Goal: Task Accomplishment & Management: Complete application form

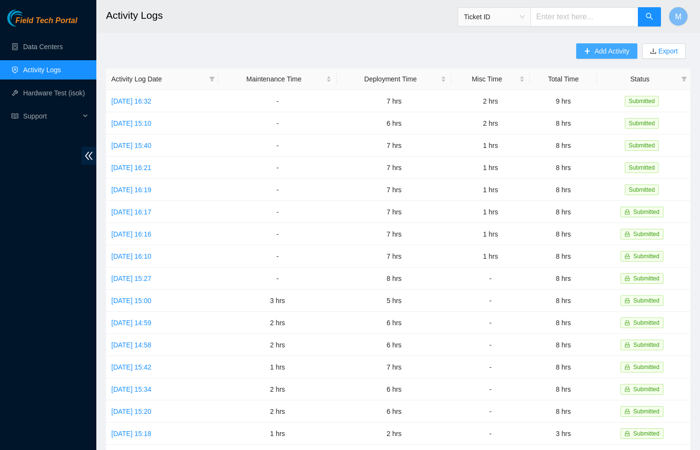
click at [609, 50] on span "Add Activity" at bounding box center [612, 51] width 35 height 11
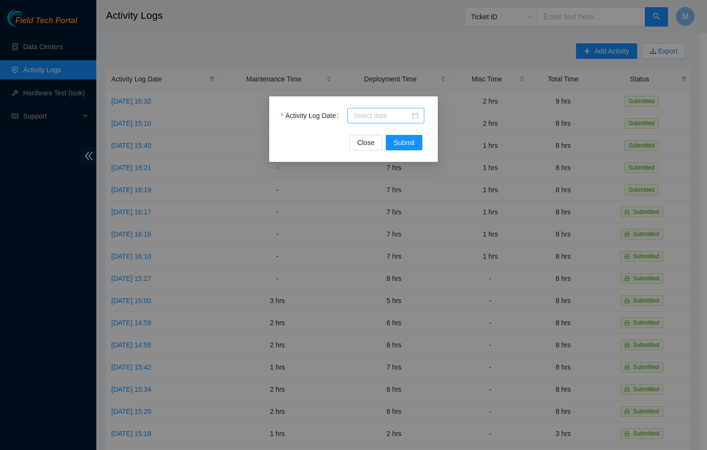
click at [414, 115] on div at bounding box center [386, 115] width 66 height 11
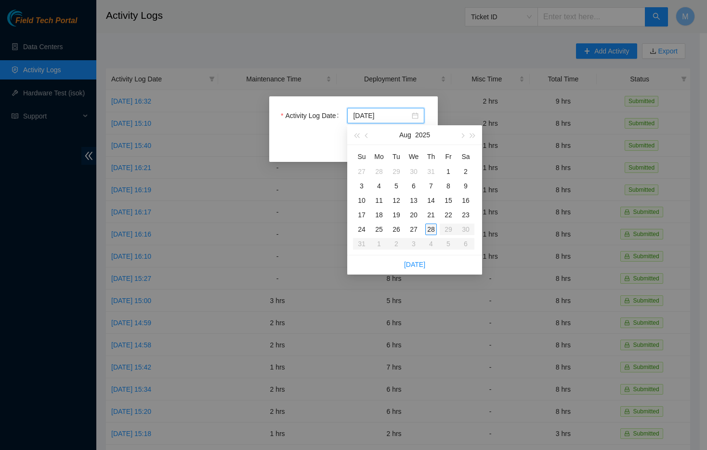
type input "[DATE]"
click at [429, 228] on div "28" at bounding box center [431, 230] width 12 height 12
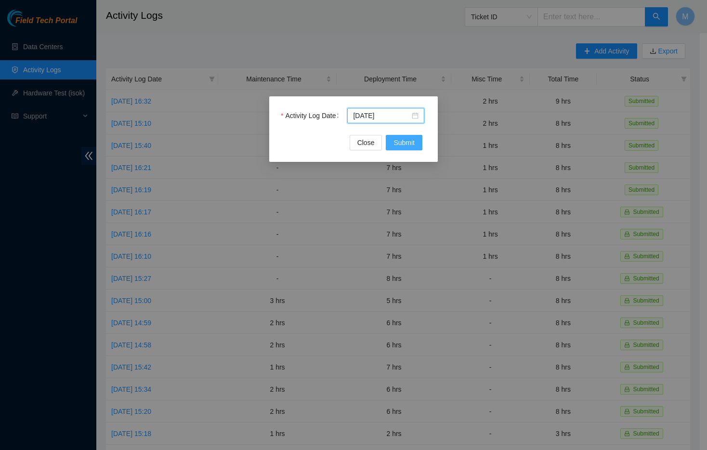
click at [406, 139] on span "Submit" at bounding box center [404, 142] width 21 height 11
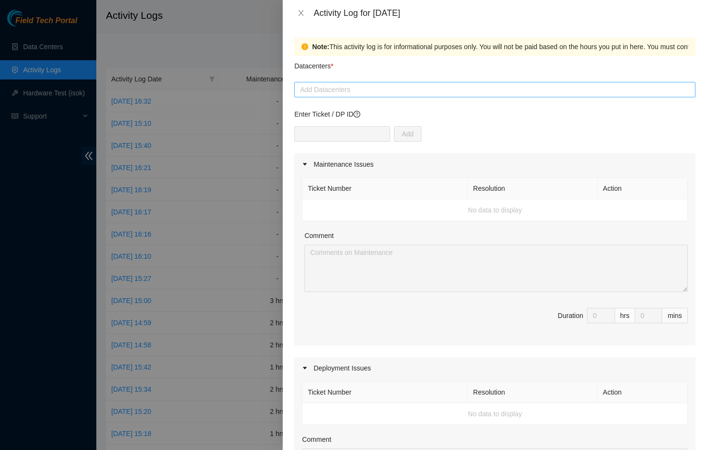
click at [357, 91] on div at bounding box center [495, 90] width 397 height 12
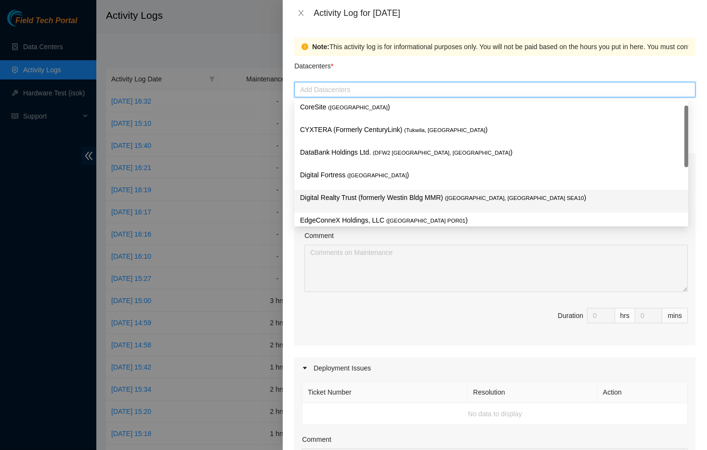
scroll to position [16, 0]
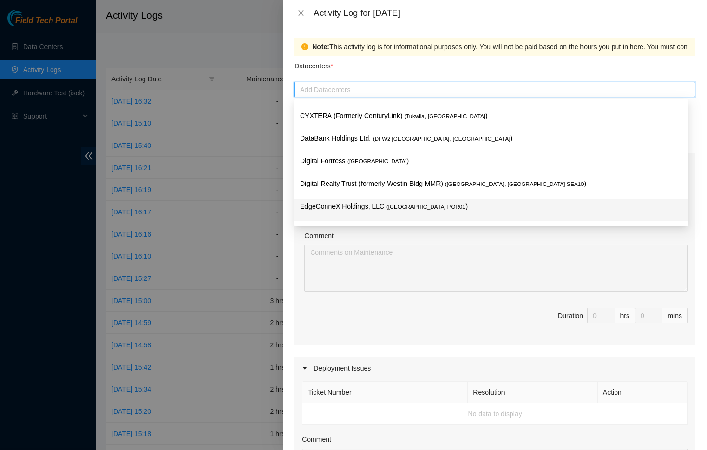
click at [423, 201] on p "EdgeConneX Holdings, LLC ( [GEOGRAPHIC_DATA] POR01 )" at bounding box center [491, 206] width 383 height 11
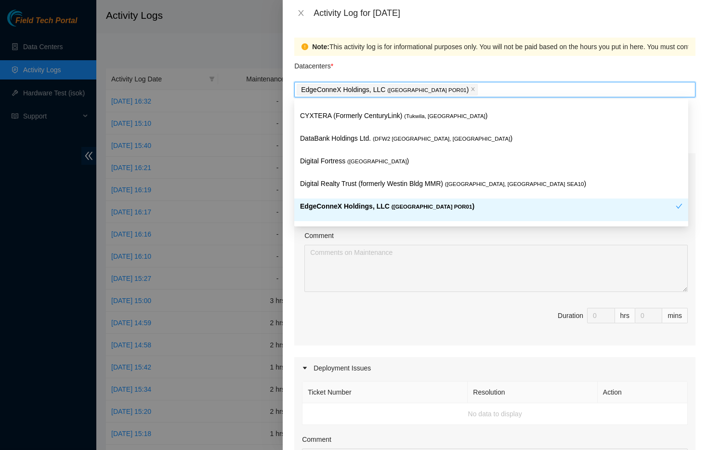
click at [473, 308] on span "Duration 0 hrs 0 mins" at bounding box center [495, 321] width 386 height 27
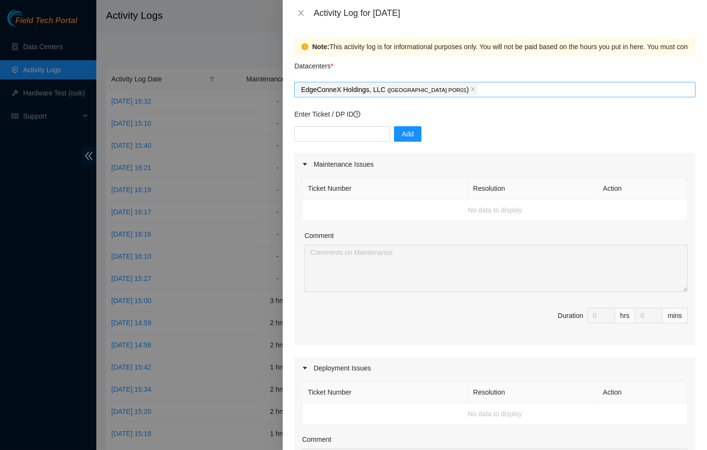
click at [494, 93] on div "EdgeConneX Holdings, LLC ( [GEOGRAPHIC_DATA] POR01 )" at bounding box center [495, 89] width 397 height 13
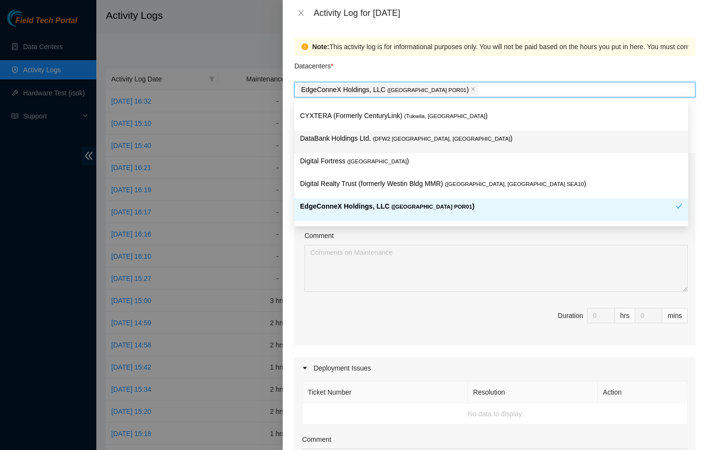
click at [383, 139] on span "( DFW2 [GEOGRAPHIC_DATA], [GEOGRAPHIC_DATA]" at bounding box center [441, 139] width 137 height 6
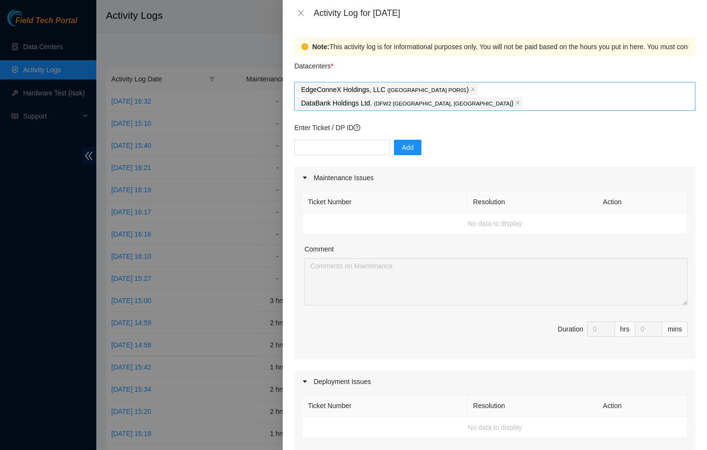
click at [630, 88] on div "EdgeConneX Holdings, LLC ( [GEOGRAPHIC_DATA] POR01 ) DataBank Holdings Ltd. ( D…" at bounding box center [495, 96] width 397 height 27
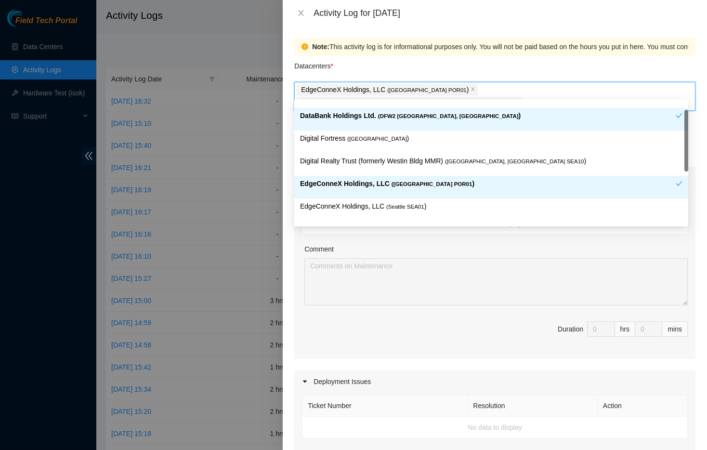
scroll to position [58, 0]
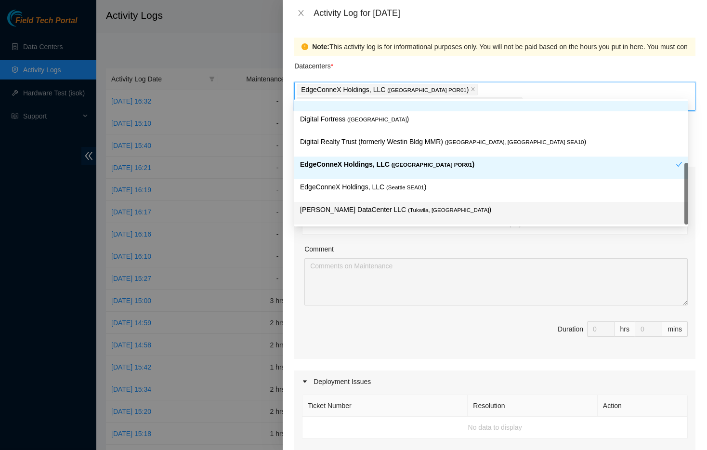
click at [361, 206] on p "[PERSON_NAME] DataCenter LLC ( [GEOGRAPHIC_DATA], [GEOGRAPHIC_DATA] )" at bounding box center [491, 209] width 383 height 11
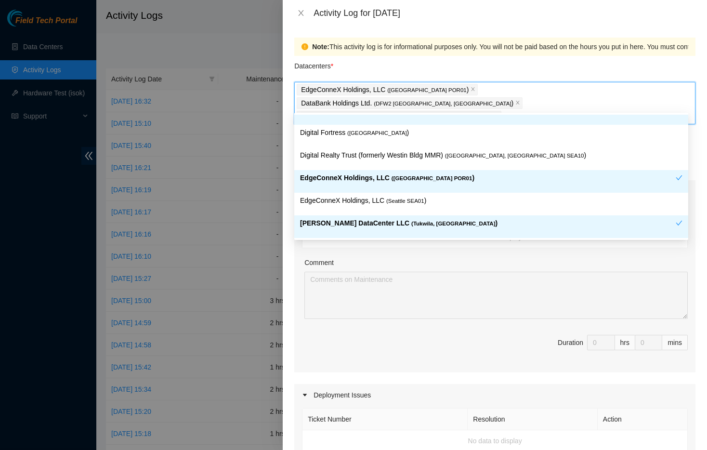
click at [405, 335] on span "Duration 0 hrs 0 mins" at bounding box center [495, 348] width 386 height 27
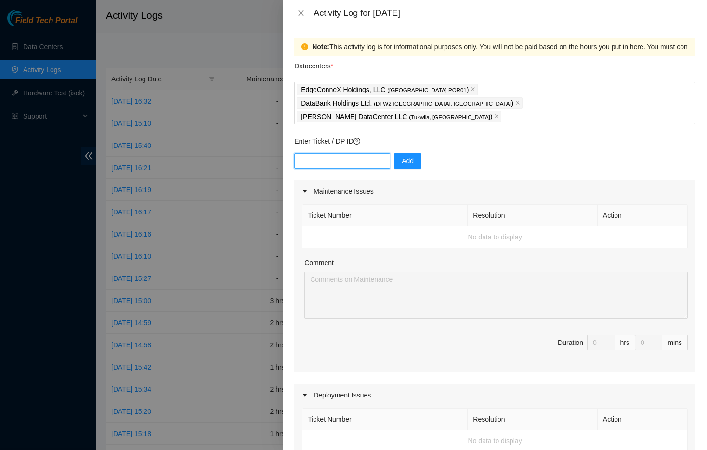
click at [355, 153] on input "text" at bounding box center [342, 160] width 96 height 15
paste input "DP83396"
type input "DP83396"
click at [402, 156] on span "Add" at bounding box center [408, 161] width 12 height 11
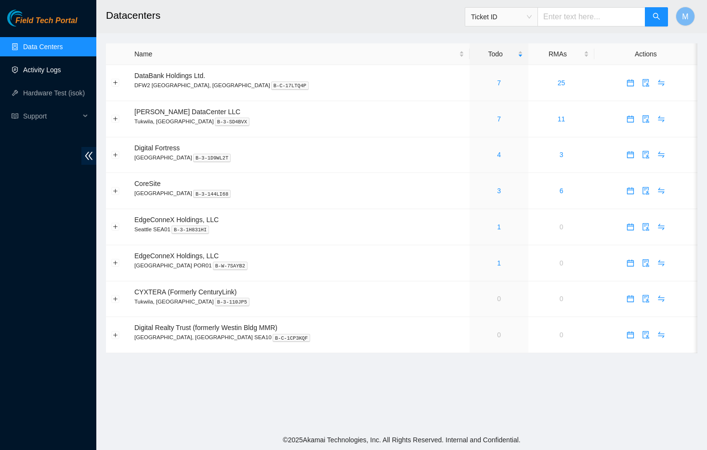
click at [41, 67] on link "Activity Logs" at bounding box center [42, 70] width 38 height 8
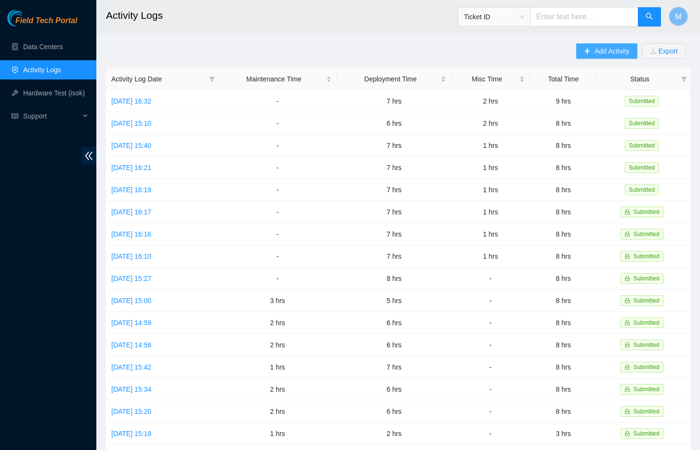
click at [598, 56] on span "Add Activity" at bounding box center [612, 51] width 35 height 11
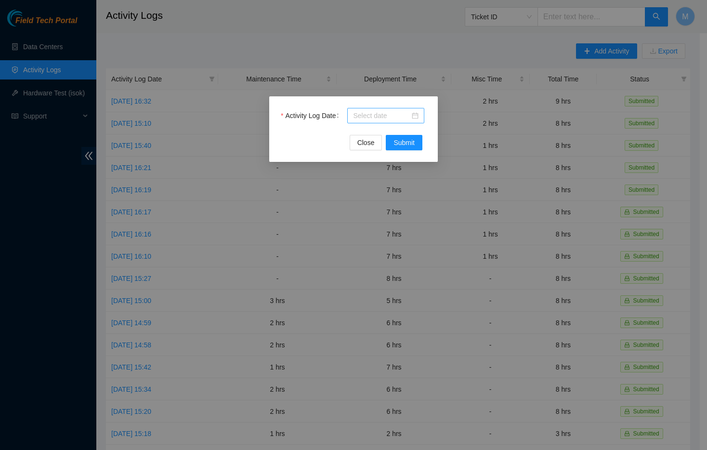
click at [413, 120] on div at bounding box center [386, 115] width 66 height 11
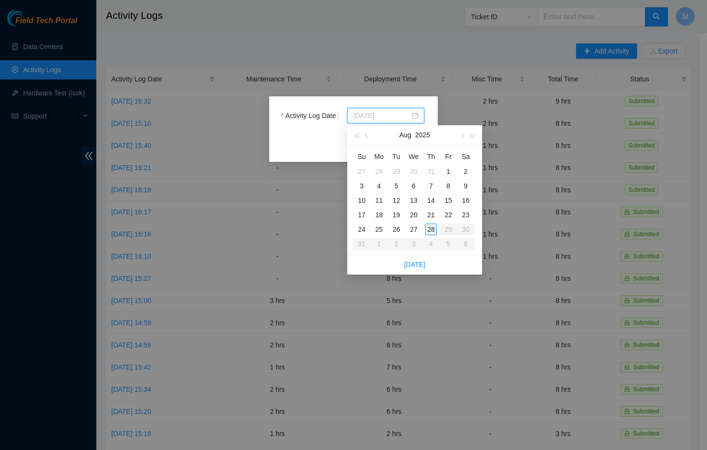
type input "[DATE]"
click at [431, 225] on div "28" at bounding box center [431, 230] width 12 height 12
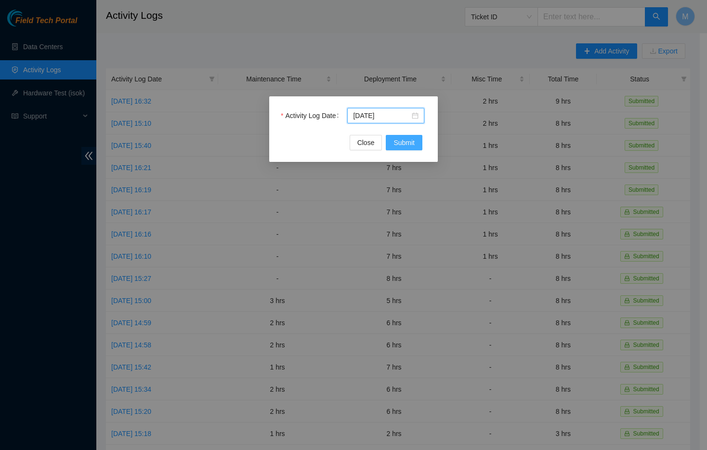
click at [399, 136] on button "Submit" at bounding box center [404, 142] width 37 height 15
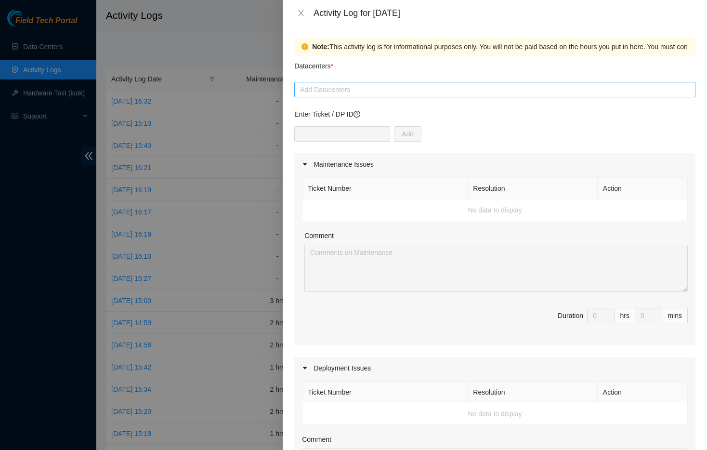
click at [389, 88] on div at bounding box center [495, 90] width 397 height 12
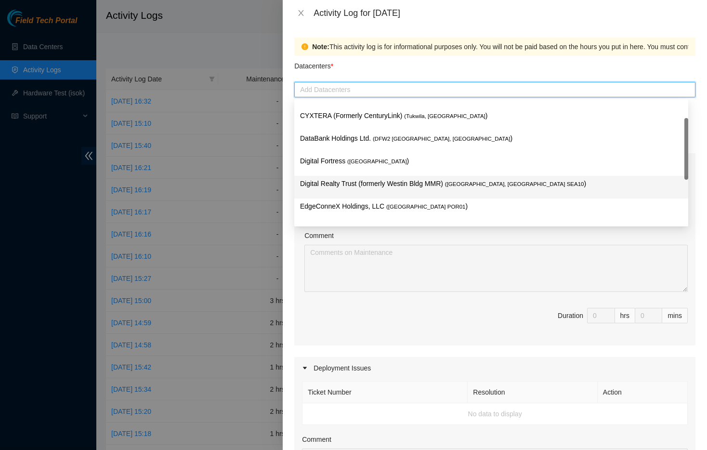
scroll to position [18, 0]
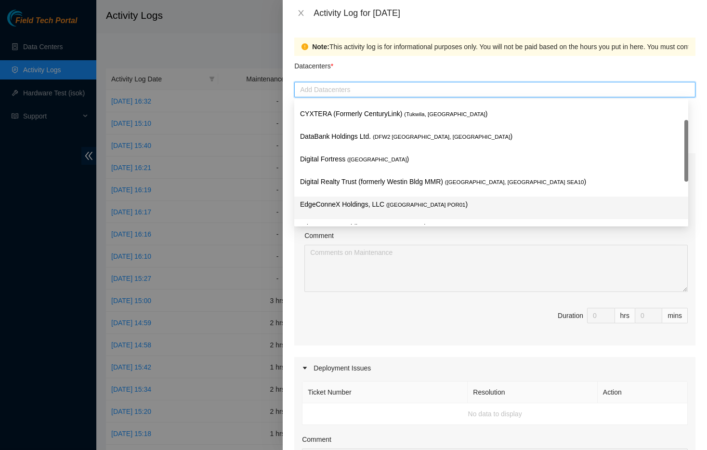
click at [416, 206] on span "( Portland POR01" at bounding box center [425, 205] width 79 height 6
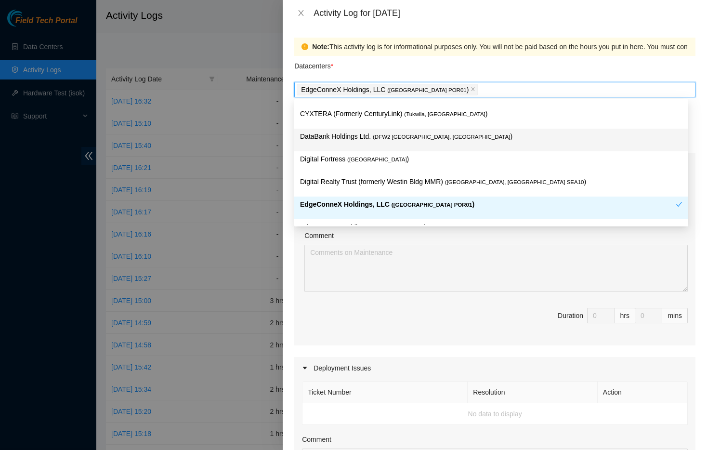
click at [367, 137] on p "DataBank Holdings Ltd. ( DFW2 Richardson, TX )" at bounding box center [491, 136] width 383 height 11
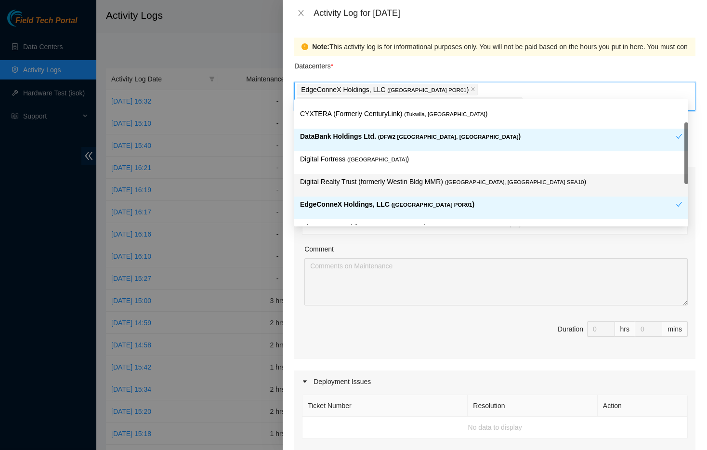
scroll to position [58, 0]
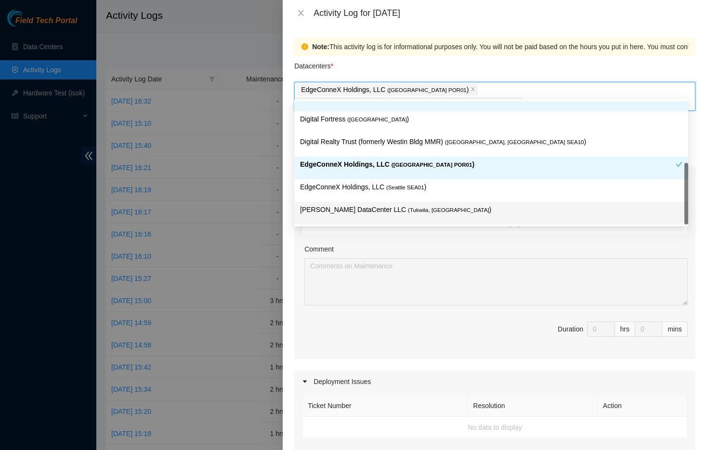
click at [408, 209] on span "( Tukwila, WA" at bounding box center [448, 210] width 81 height 6
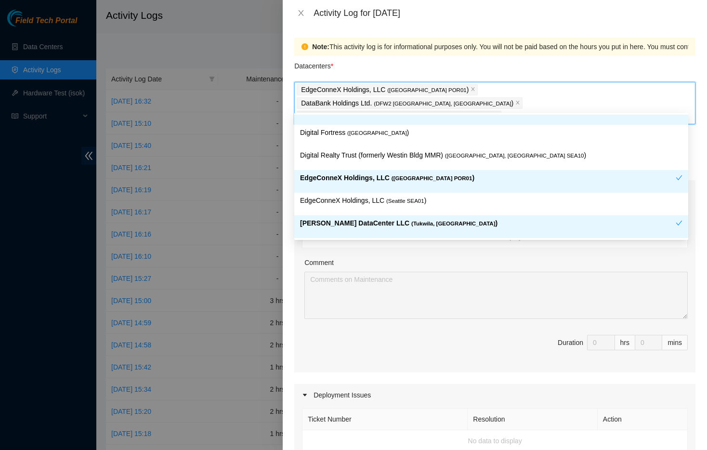
click at [427, 314] on div "Ticket Number Resolution Action No data to display Comment Duration 0 hrs 0 mins" at bounding box center [494, 287] width 401 height 170
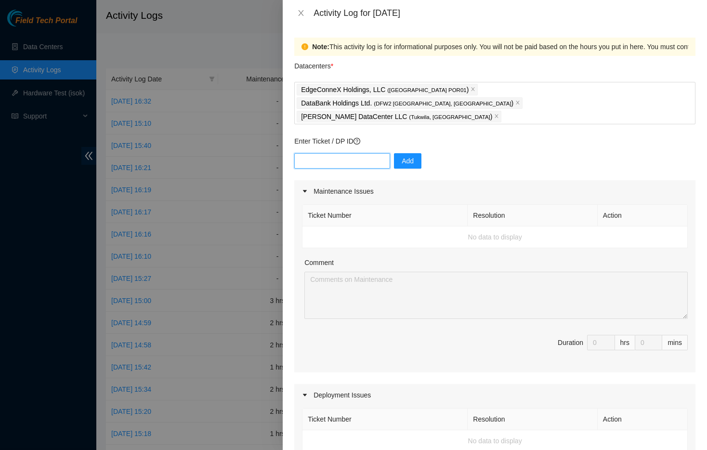
paste input "DP83396"
type input "DP83396"
click at [402, 156] on span "Add" at bounding box center [408, 161] width 12 height 11
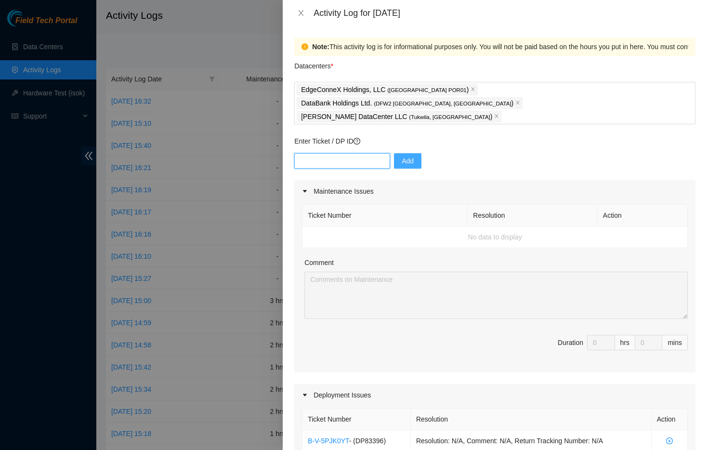
click at [357, 153] on input "text" at bounding box center [342, 160] width 96 height 15
paste input "DP72776"
type input "DP72776"
click at [404, 156] on span "Add" at bounding box center [408, 161] width 12 height 11
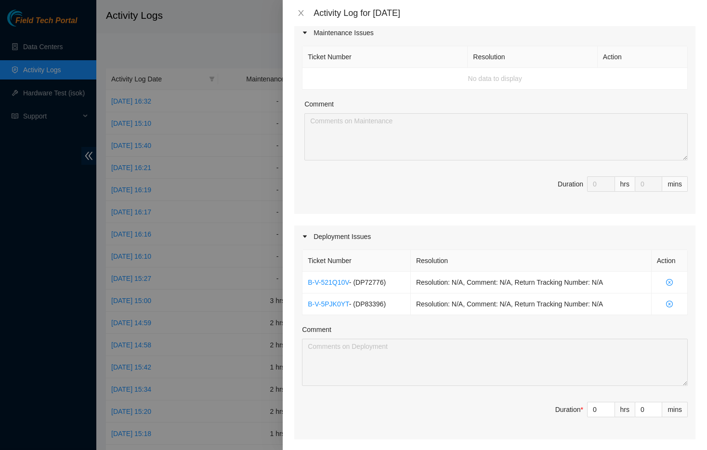
scroll to position [337, 0]
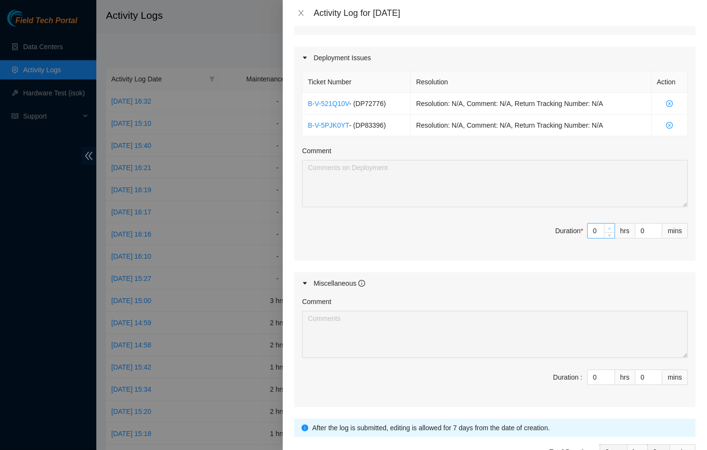
type input "1"
click at [607, 225] on span "up" at bounding box center [610, 228] width 6 height 6
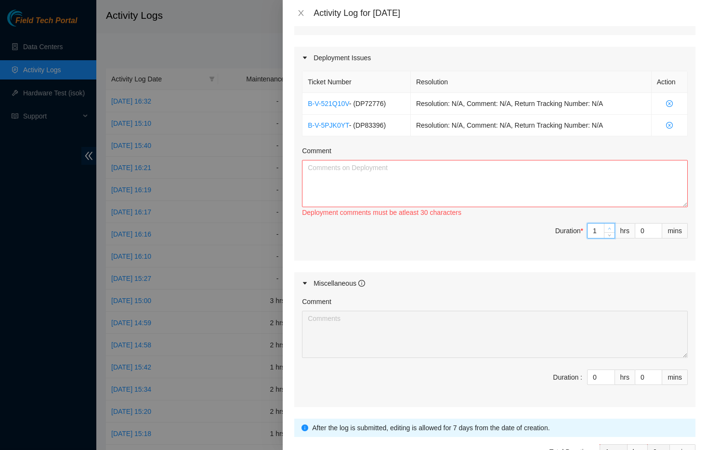
type input "2"
click at [607, 225] on span "up" at bounding box center [610, 228] width 6 height 6
type input "3"
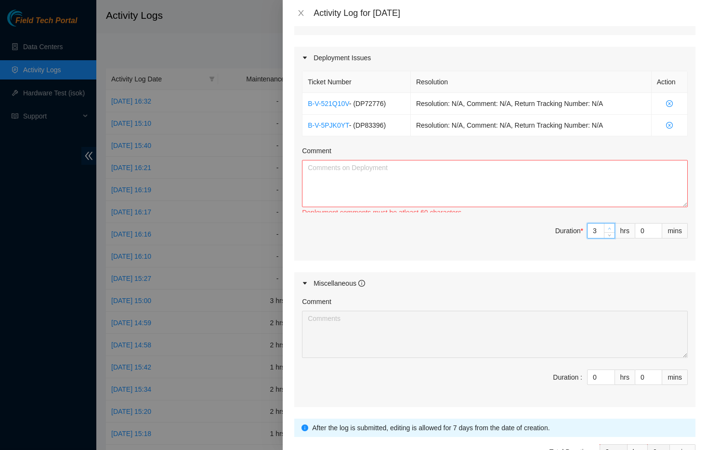
click at [607, 225] on span "up" at bounding box center [610, 228] width 6 height 6
type input "4"
click at [607, 225] on span "up" at bounding box center [610, 228] width 6 height 6
type input "5"
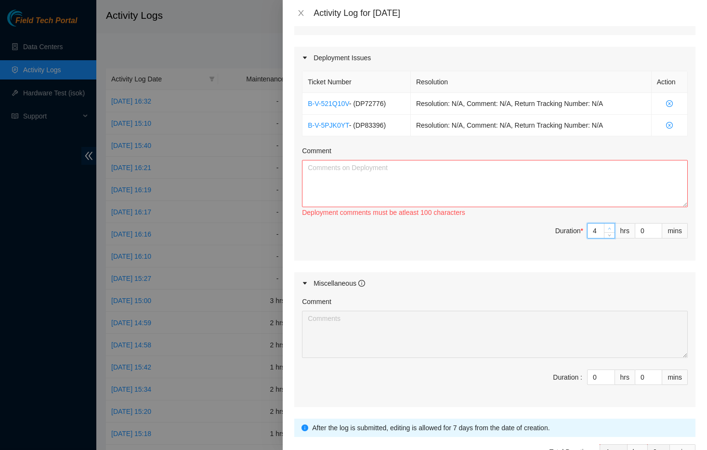
type input "5"
click at [607, 225] on span "up" at bounding box center [610, 228] width 6 height 6
type input "6"
click at [607, 225] on span "up" at bounding box center [610, 228] width 6 height 6
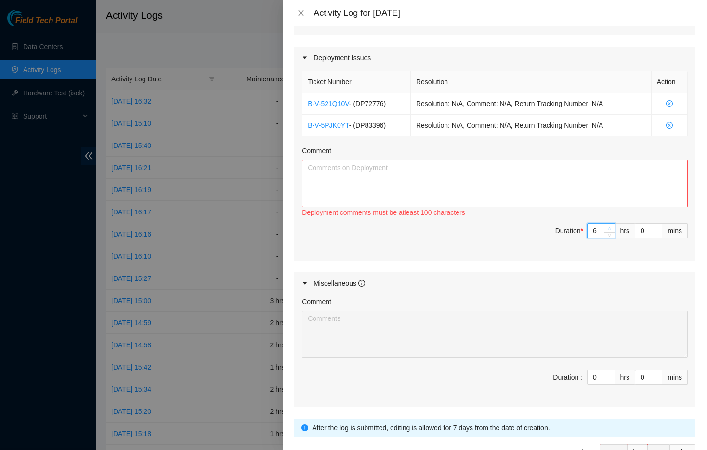
type input "7"
click at [607, 225] on span "up" at bounding box center [610, 228] width 6 height 6
click at [487, 173] on textarea "Comment" at bounding box center [495, 183] width 386 height 47
paste textarea "Worked on the following deployments DP83396 - r01.border.pdx01.sdn: Move 2x100G…"
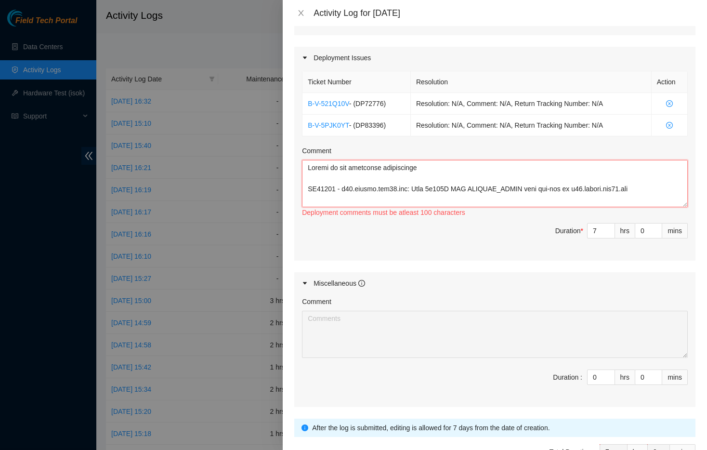
scroll to position [230, 0]
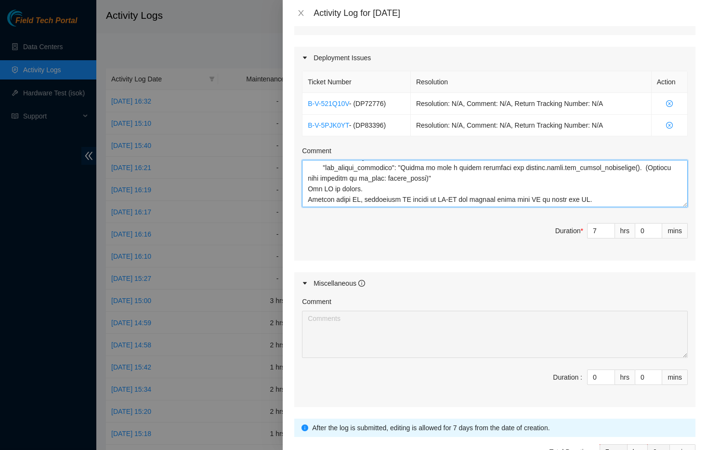
paste textarea "DP72776 - ZAYO-DFW2: Deconstruct ECOR Need to ask if it OK for me uncheck all c…"
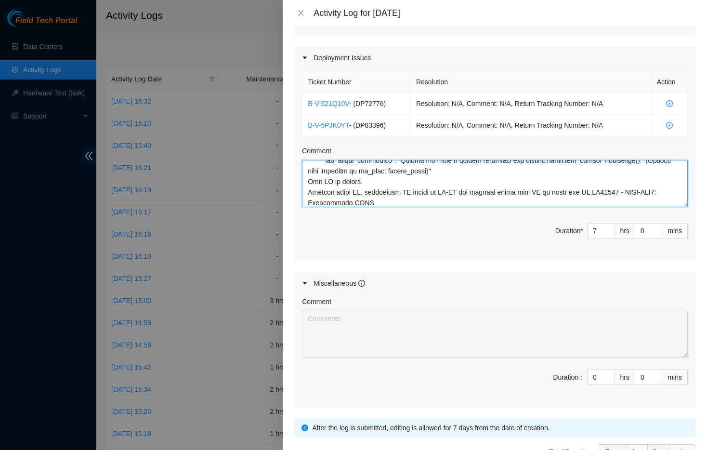
scroll to position [696, 0]
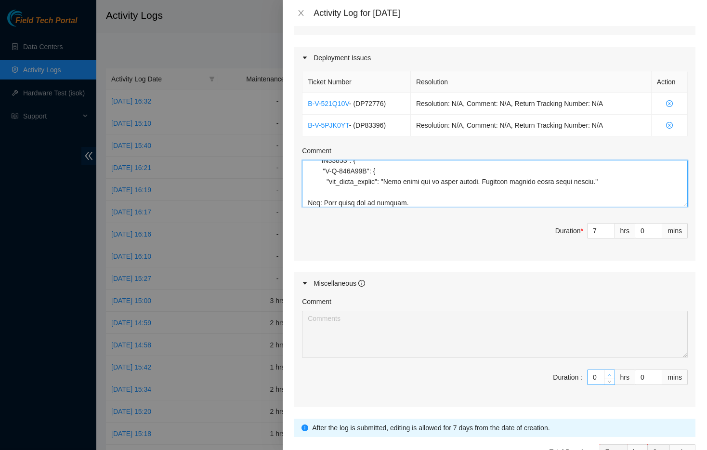
type textarea "Worked on the following deployments DP83396 - r01.border.pdx01.sdn: Move 2x100G…"
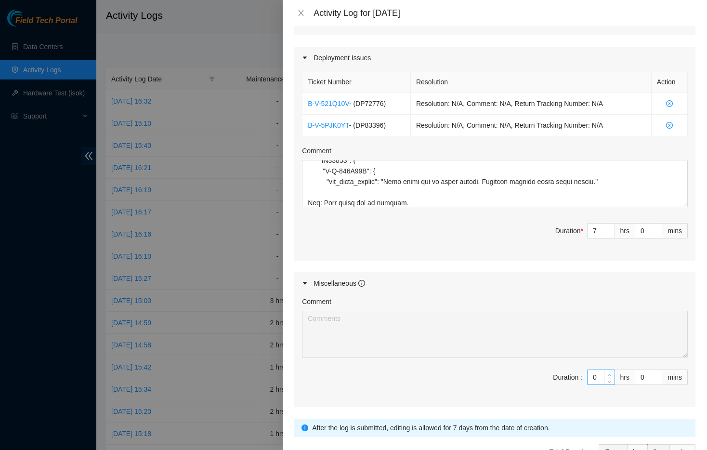
type input "1"
type input "8"
click at [607, 372] on span "up" at bounding box center [610, 375] width 6 height 6
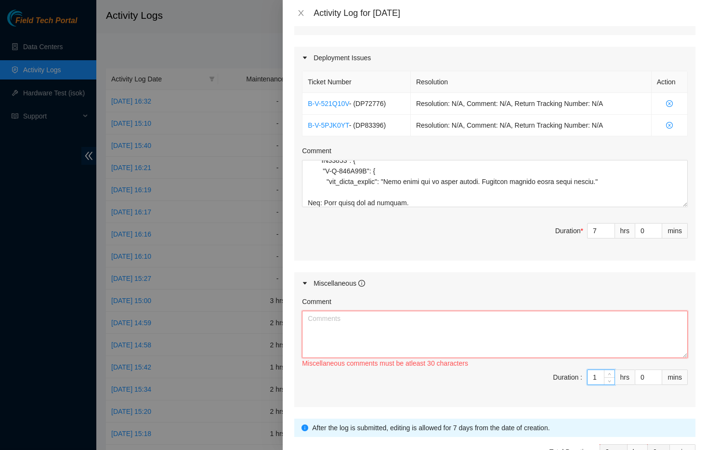
click at [355, 312] on textarea "Comment" at bounding box center [495, 334] width 386 height 47
paste textarea "Opened and answered emails. Answered multiple calls from Sabey security about d…"
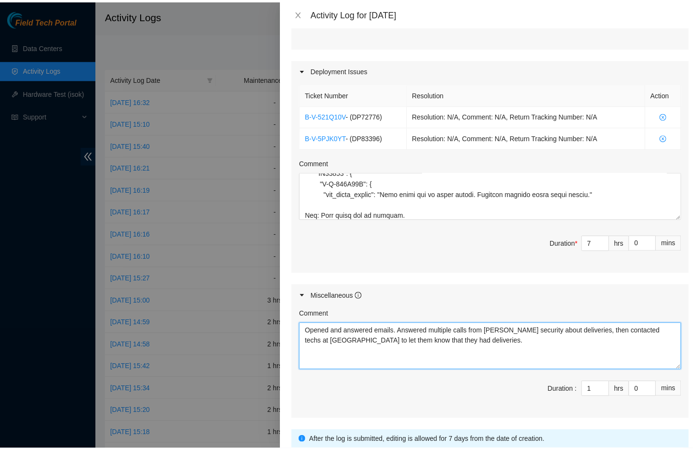
scroll to position [386, 0]
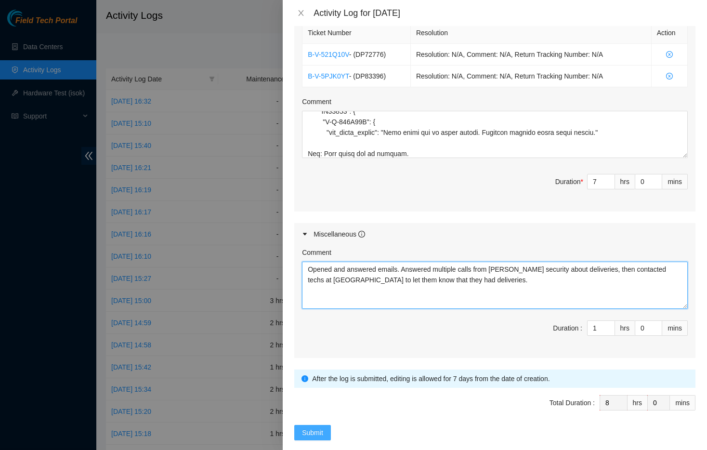
type textarea "Opened and answered emails. Answered multiple calls from Sabey security about d…"
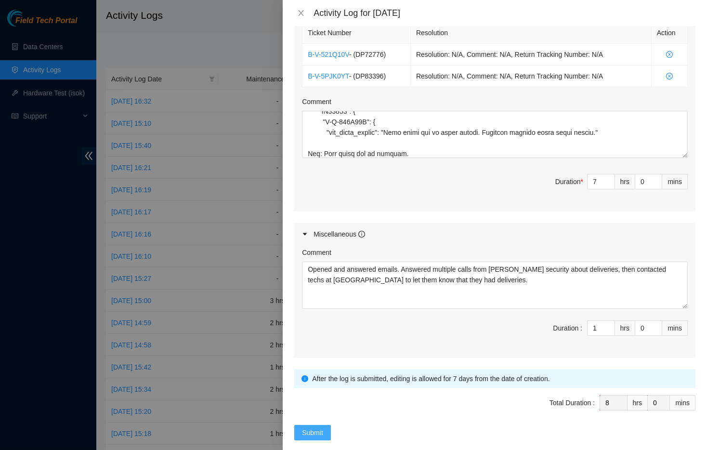
click at [312, 427] on span "Submit" at bounding box center [312, 432] width 21 height 11
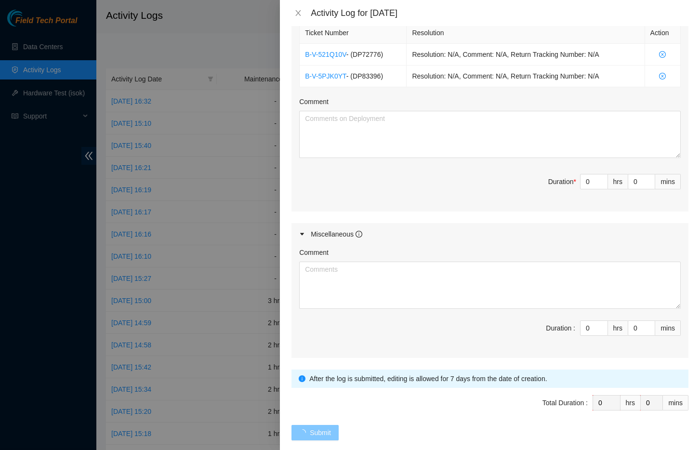
scroll to position [0, 0]
